Goal: Check status: Check status

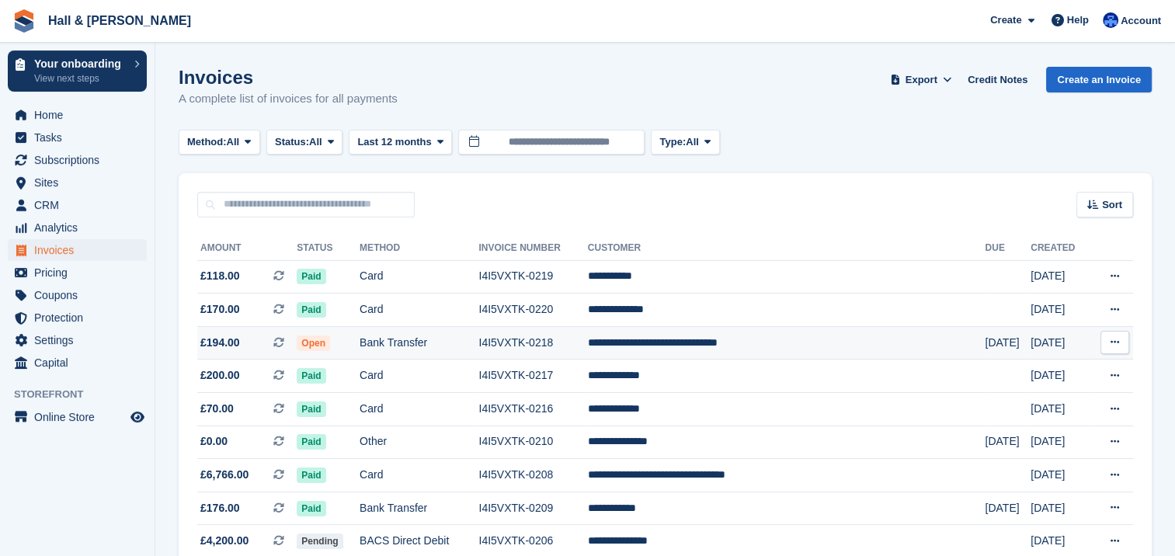
click at [330, 341] on span "Open" at bounding box center [313, 343] width 33 height 16
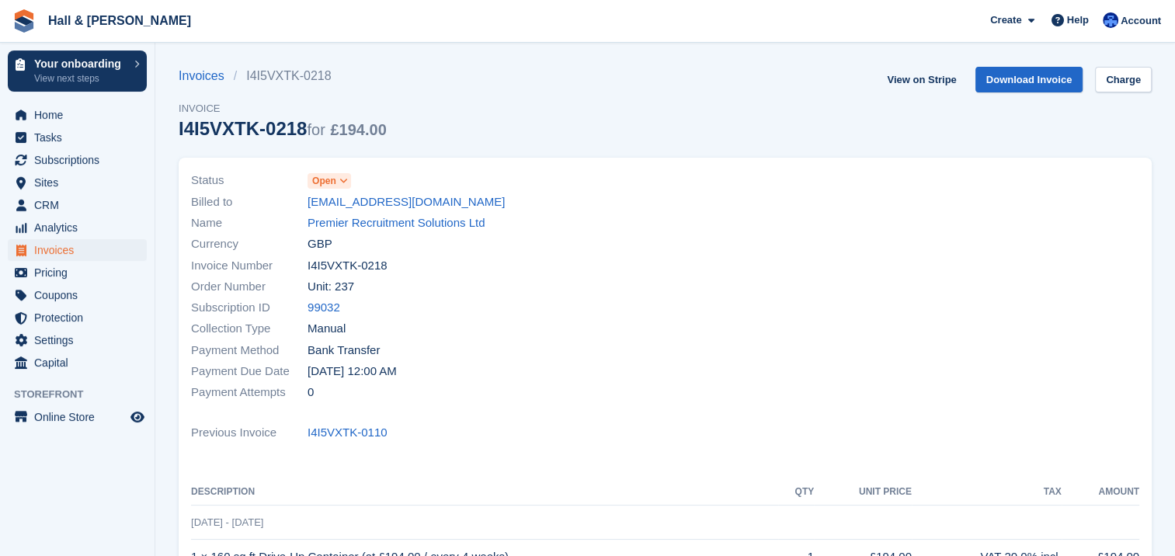
click at [346, 181] on icon at bounding box center [343, 180] width 9 height 9
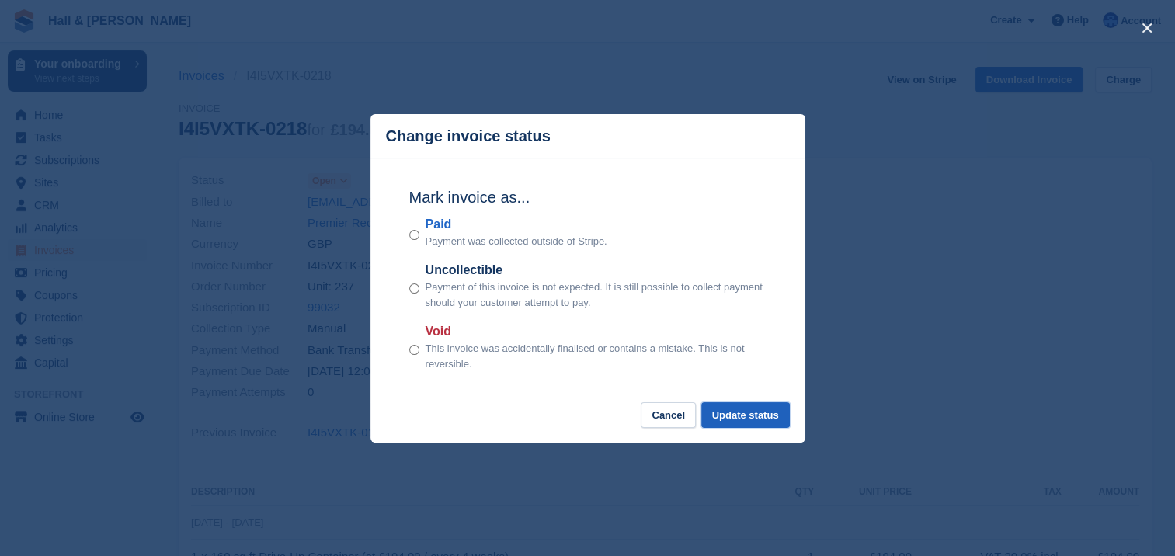
click at [735, 412] on button "Update status" at bounding box center [745, 415] width 89 height 26
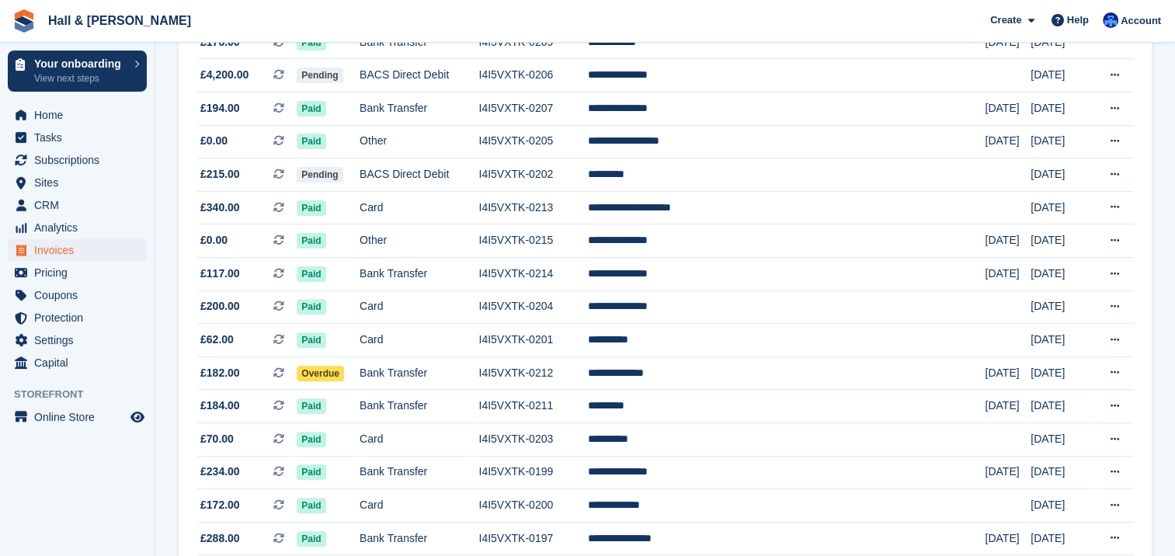
scroll to position [544, 0]
